Goal: Navigation & Orientation: Go to known website

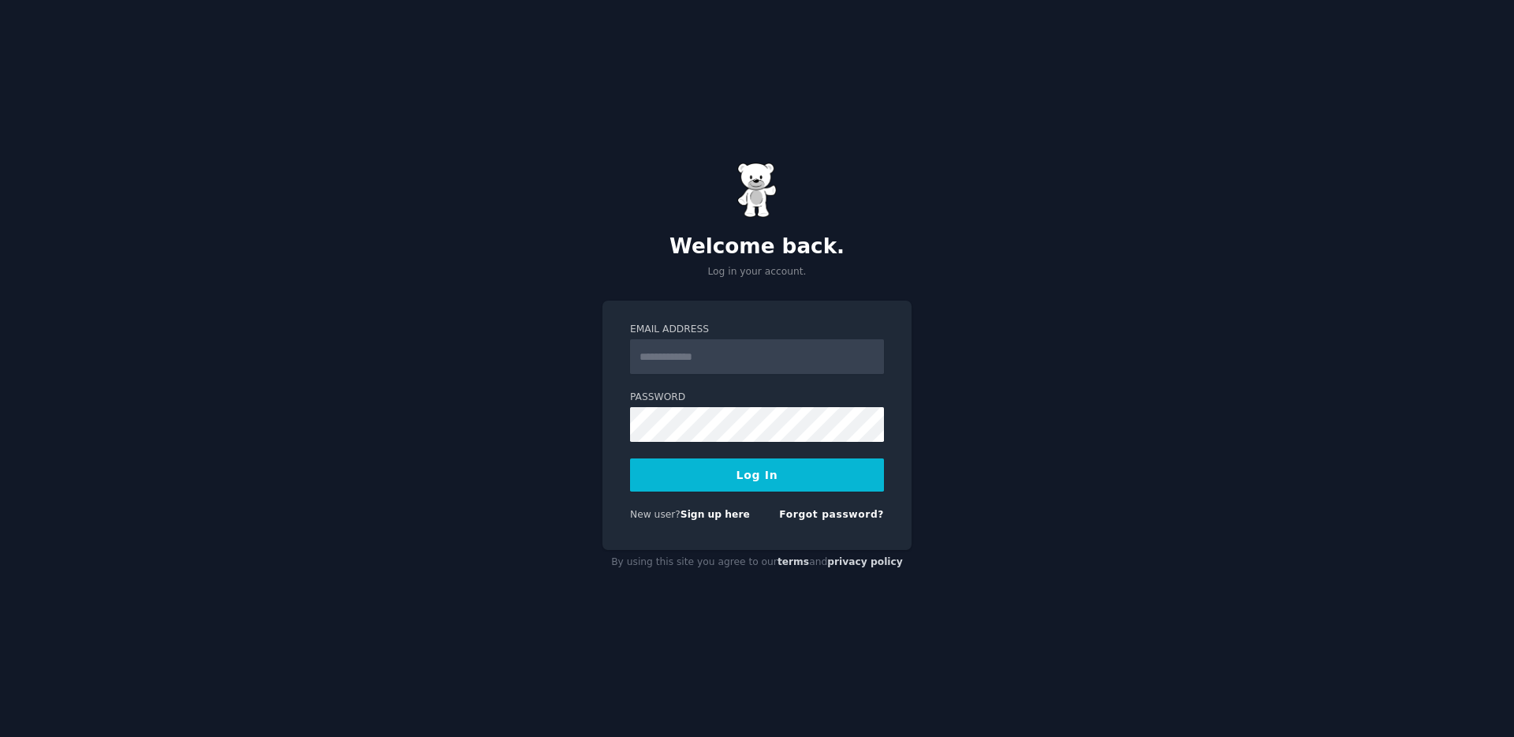
click at [738, 359] on input "Email Address" at bounding box center [757, 356] width 254 height 35
type input "**********"
click at [759, 488] on button "Log In" at bounding box center [757, 474] width 254 height 33
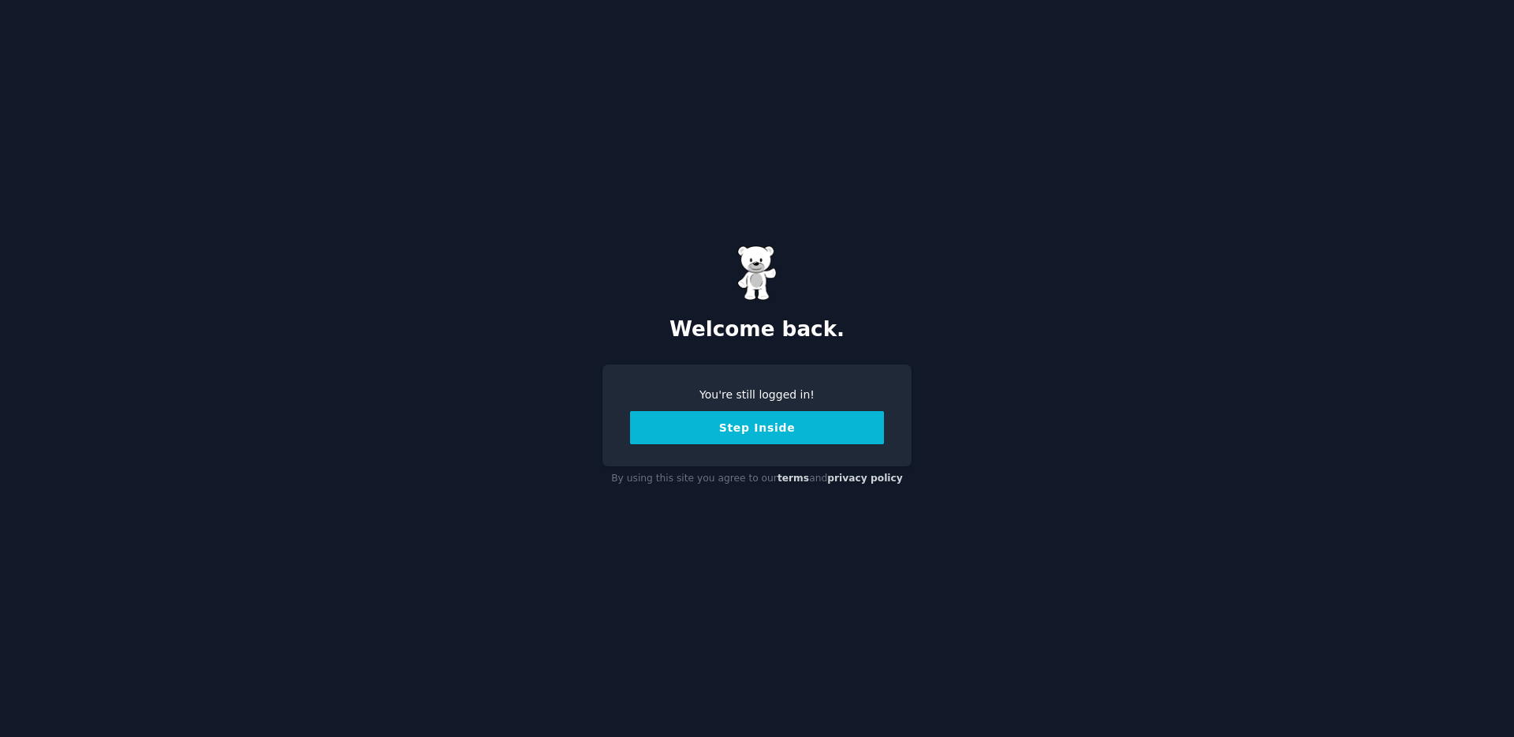
click at [700, 431] on button "Step Inside" at bounding box center [757, 427] width 254 height 33
